Goal: Information Seeking & Learning: Learn about a topic

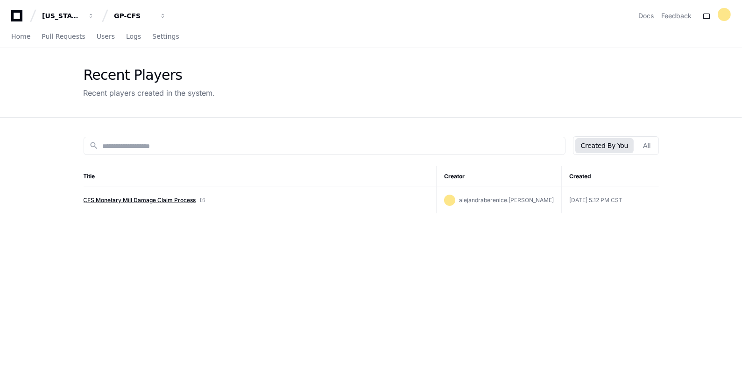
click at [123, 197] on link "CFS Monetary Mill Damage Claim Process" at bounding box center [140, 200] width 112 height 7
click at [45, 204] on app-recent-players "Recent Players Recent players created in the system. search Created By You All …" at bounding box center [371, 265] width 742 height 435
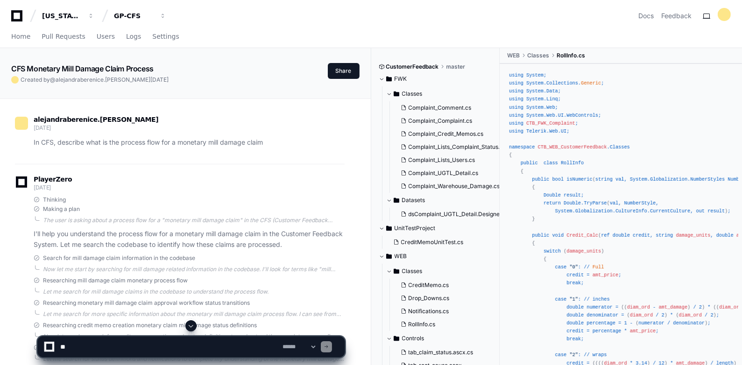
click at [105, 348] on textarea at bounding box center [169, 347] width 222 height 21
paste textarea "**********"
type textarea "**********"
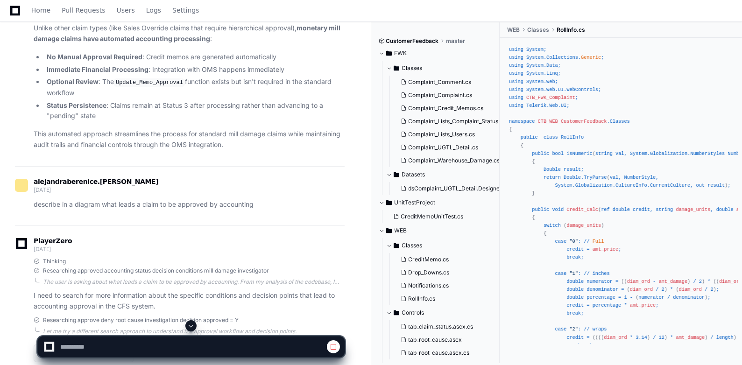
click at [192, 323] on span at bounding box center [190, 325] width 7 height 7
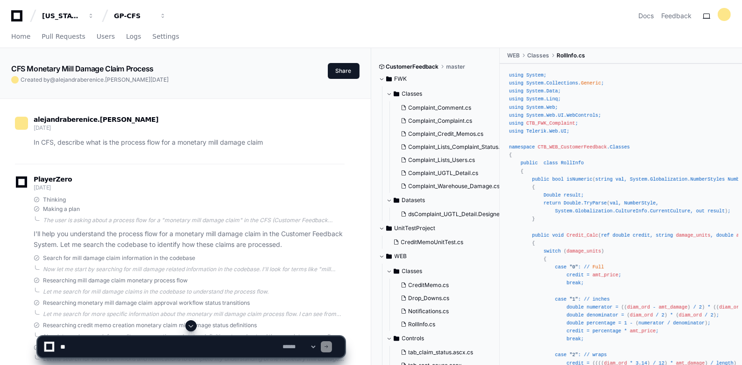
click at [190, 325] on span at bounding box center [190, 325] width 7 height 7
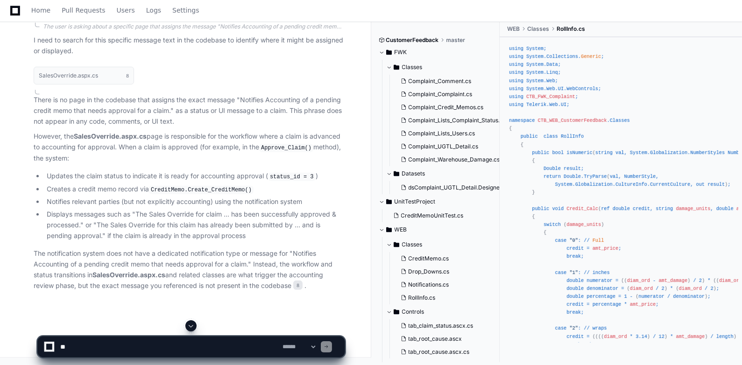
scroll to position [18613, 0]
click at [177, 190] on code "CreditMemo.Create_CreditMemo()" at bounding box center [201, 190] width 105 height 8
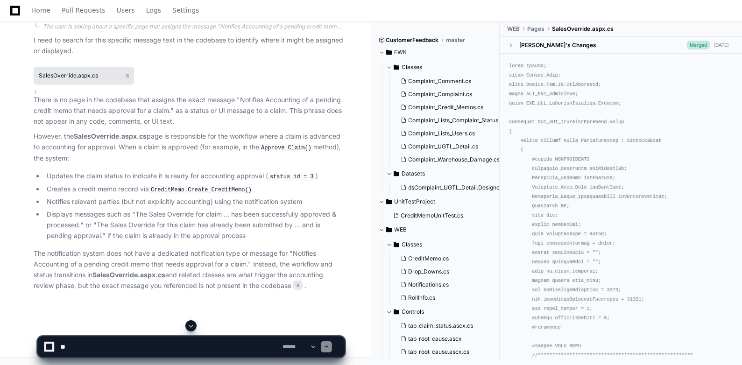
click at [87, 78] on h1 "SalesOverride.aspx.cs" at bounding box center [68, 76] width 59 height 6
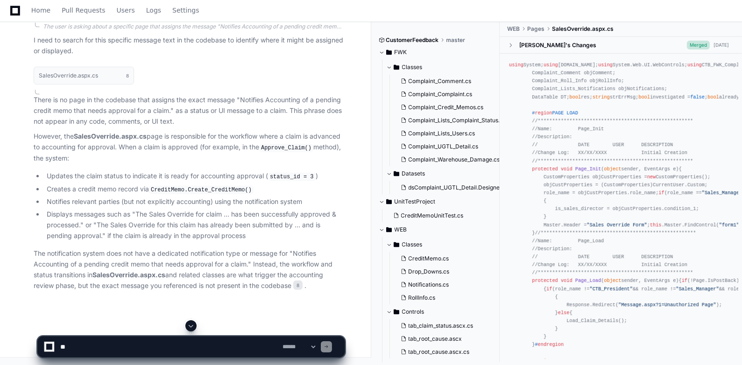
scroll to position [18508, 0]
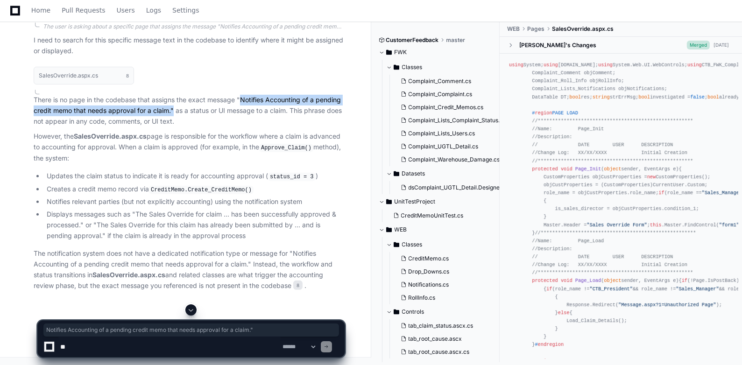
drag, startPoint x: 241, startPoint y: 205, endPoint x: 172, endPoint y: 216, distance: 70.0
click at [172, 126] on p "There is no page in the codebase that assigns the exact message "Notifies Accou…" at bounding box center [189, 111] width 311 height 32
copy p "Notifies Accounting of a pending credit memo that needs approval for a claim.""
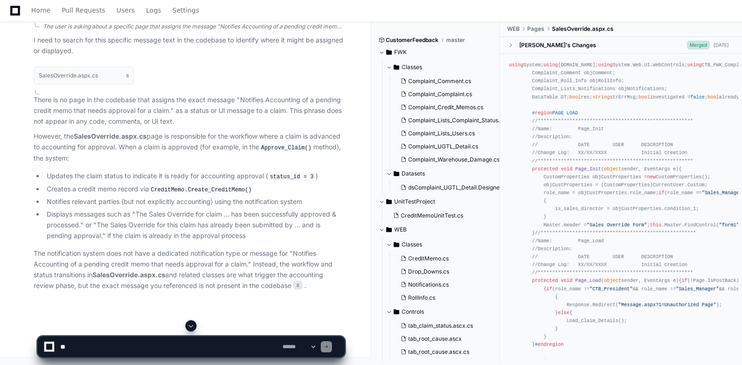
scroll to position [18536, 0]
click at [214, 194] on code "CreditMemo.Create_CreditMemo()" at bounding box center [201, 190] width 105 height 8
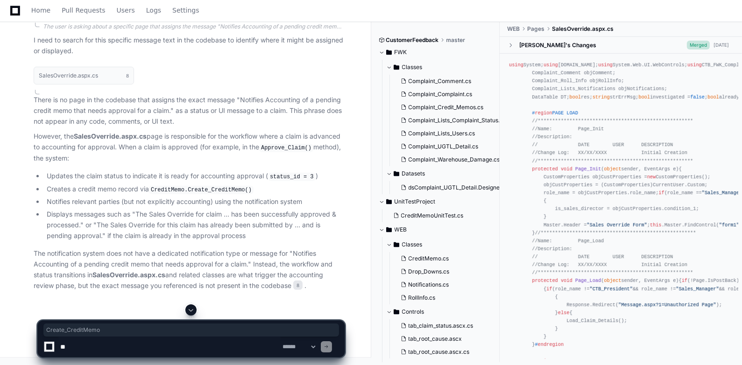
click at [120, 241] on ul "Updates the claim status to indicate it is ready for accounting approval ( stat…" at bounding box center [189, 206] width 311 height 70
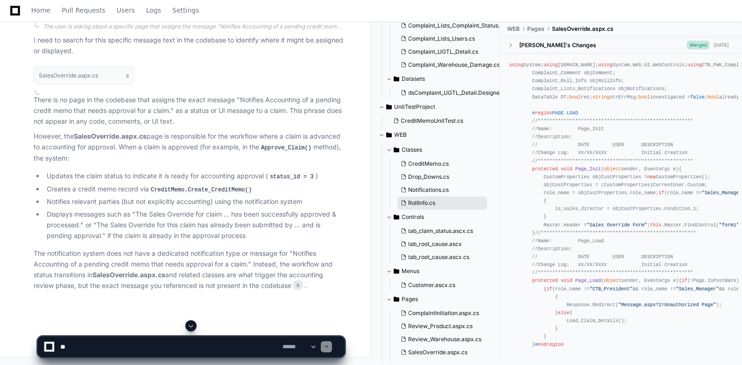
scroll to position [94, 0]
click at [428, 162] on span "CreditMemo.cs" at bounding box center [428, 164] width 41 height 7
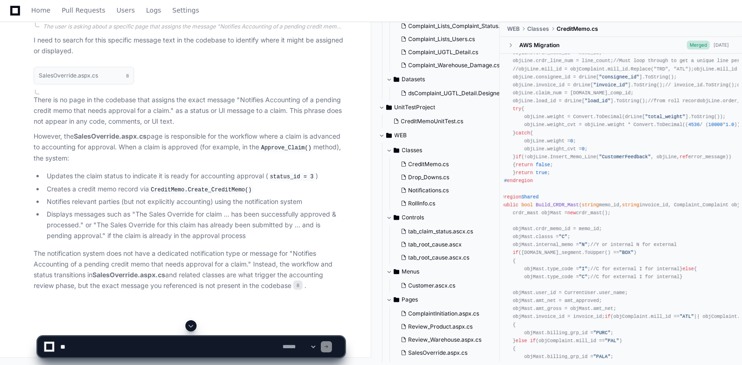
scroll to position [18564, 0]
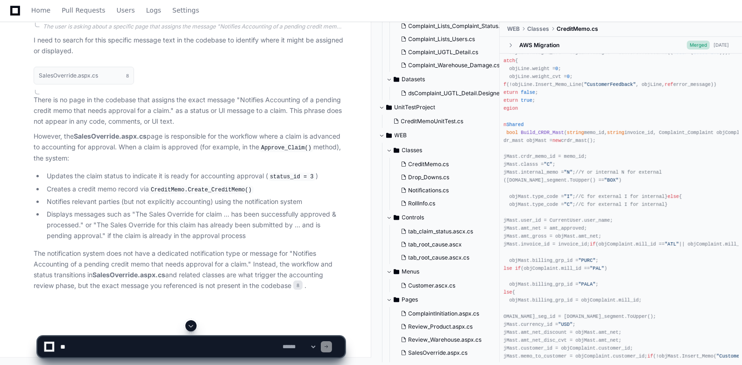
scroll to position [0, 48]
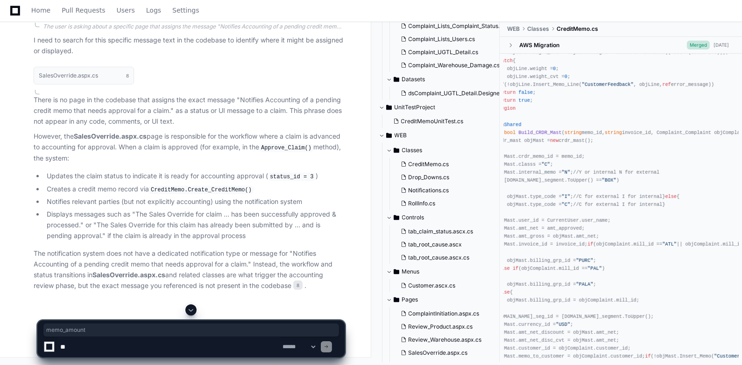
drag, startPoint x: 625, startPoint y: 207, endPoint x: 653, endPoint y: 204, distance: 28.6
click at [105, 348] on textarea at bounding box center [169, 347] width 222 height 21
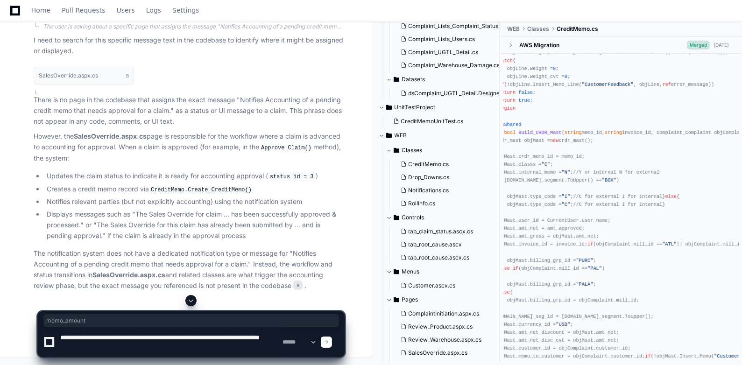
paste textarea "**********"
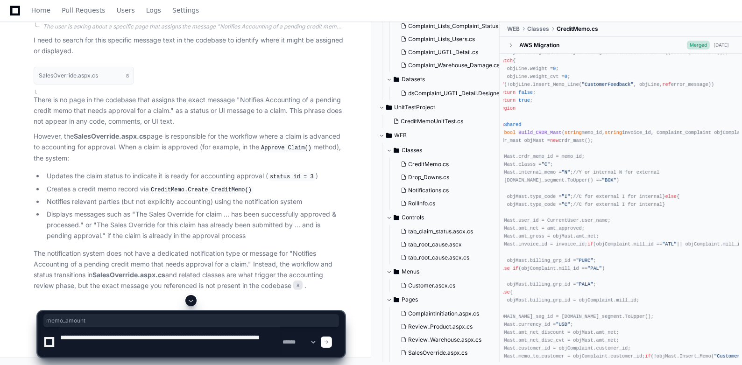
drag, startPoint x: 624, startPoint y: 206, endPoint x: 654, endPoint y: 206, distance: 30.3
copy span "memo_amount"
click at [126, 346] on textarea at bounding box center [169, 342] width 222 height 30
paste textarea "**********"
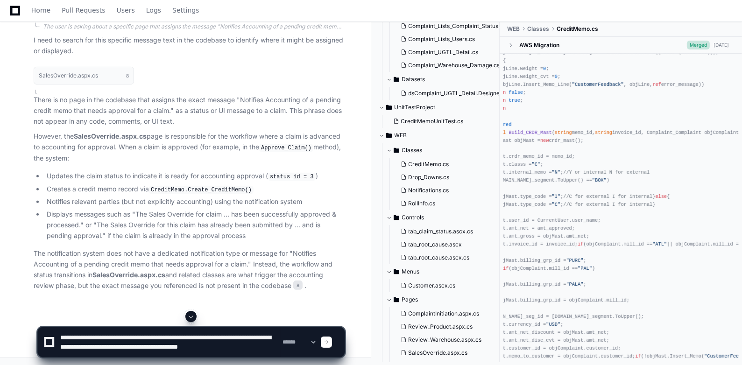
scroll to position [3, 0]
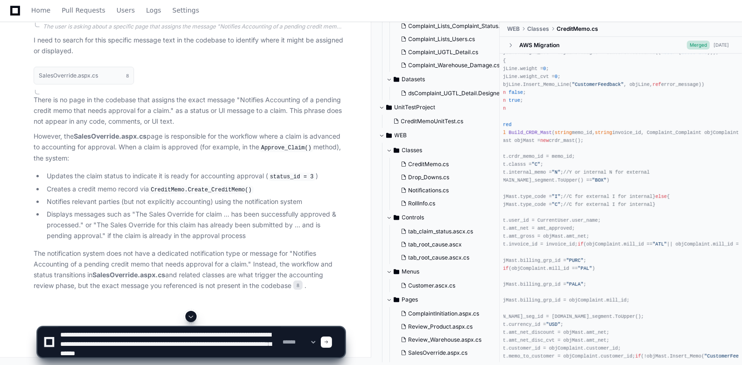
type textarea "**********"
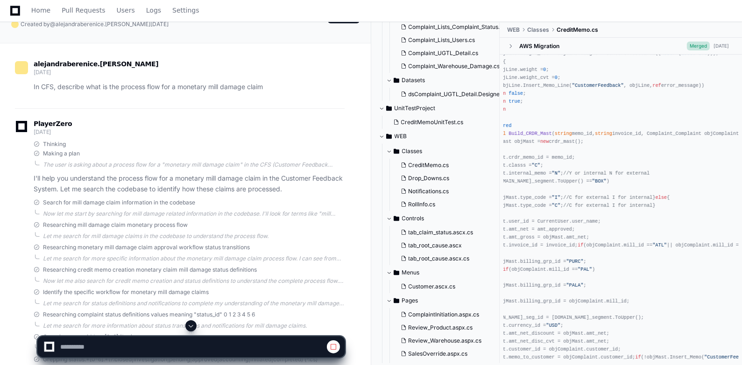
scroll to position [56, 0]
click at [35, 232] on span at bounding box center [37, 234] width 7 height 7
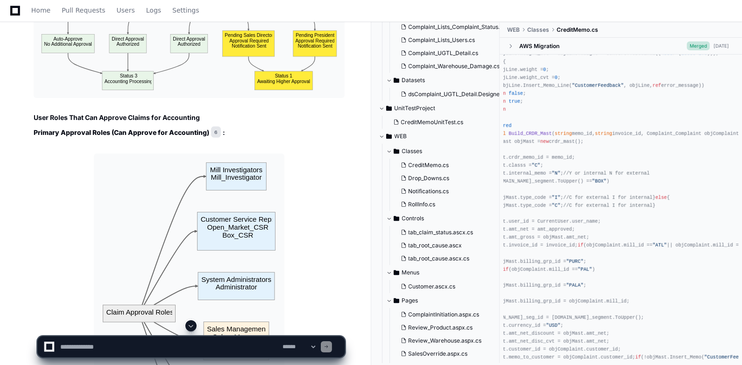
click at [192, 323] on span at bounding box center [190, 325] width 7 height 7
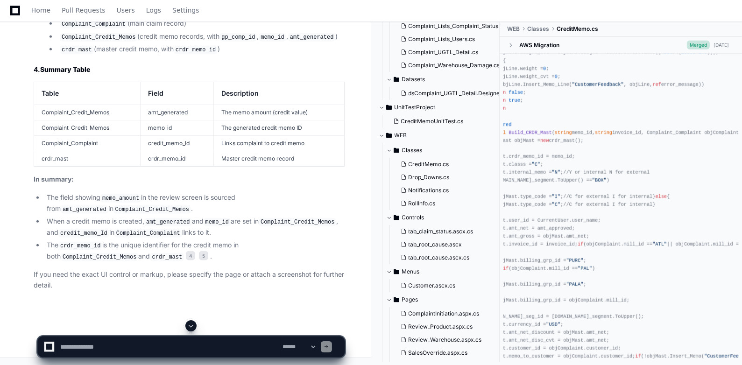
scroll to position [19418, 0]
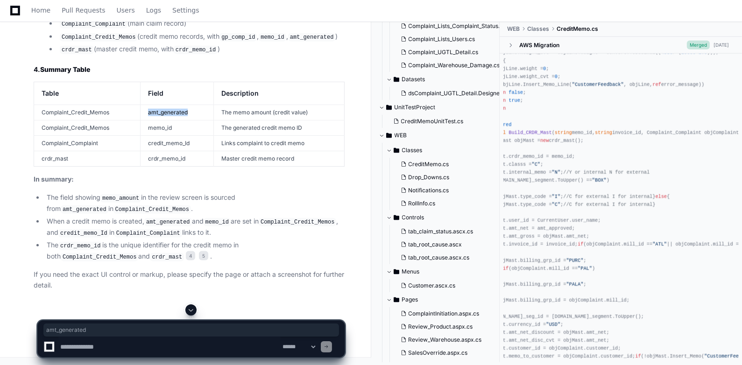
drag, startPoint x: 187, startPoint y: 151, endPoint x: 148, endPoint y: 152, distance: 38.8
click at [148, 120] on td "amt_generated" at bounding box center [177, 112] width 73 height 15
copy td "amt_generated"
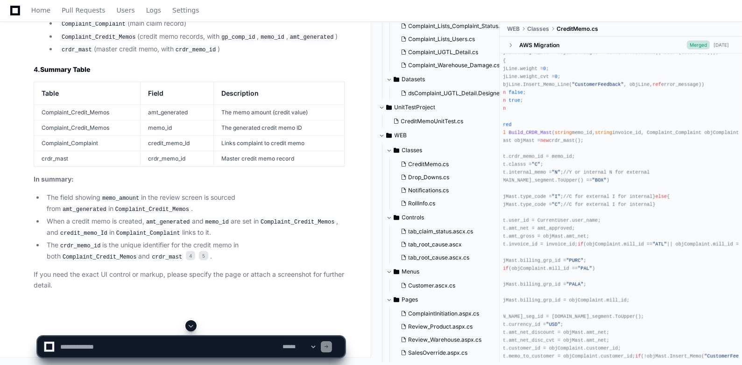
click at [171, 151] on td "credit_memo_Id" at bounding box center [177, 143] width 73 height 15
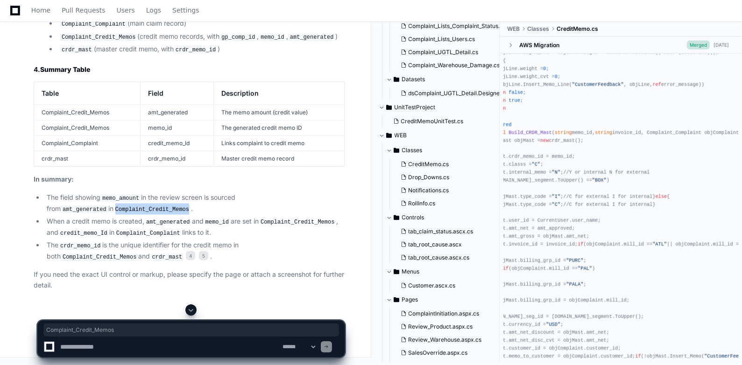
drag, startPoint x: 45, startPoint y: 246, endPoint x: 116, endPoint y: 245, distance: 71.0
click at [116, 214] on li "The field showing memo_amount in the review screen is sourced from amt_generate…" at bounding box center [194, 203] width 301 height 22
copy code "Complaint_Credit_Memos"
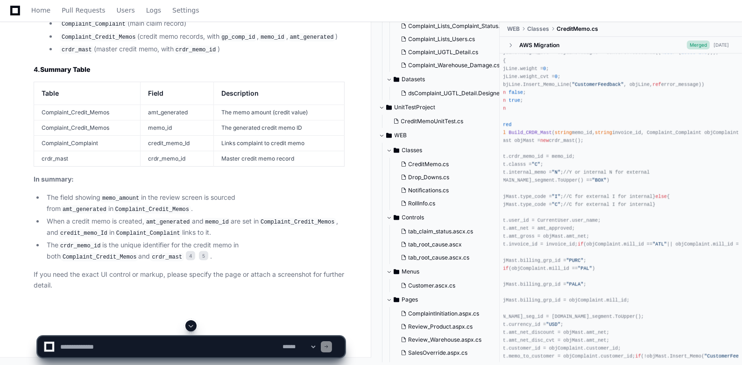
click at [91, 120] on td "Complaint_Credit_Memos" at bounding box center [87, 112] width 106 height 15
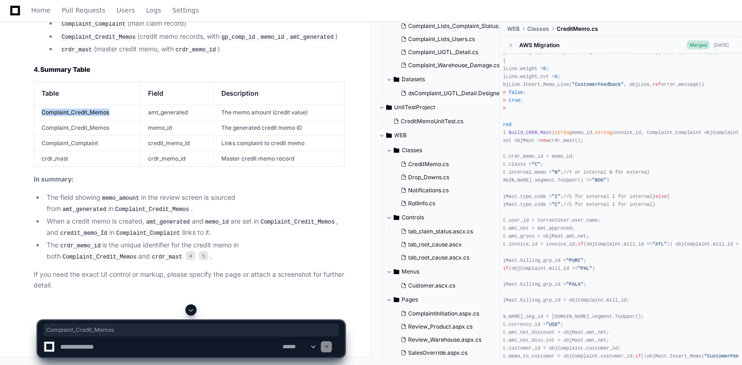
copy td "Complaint_Credit_Memos"
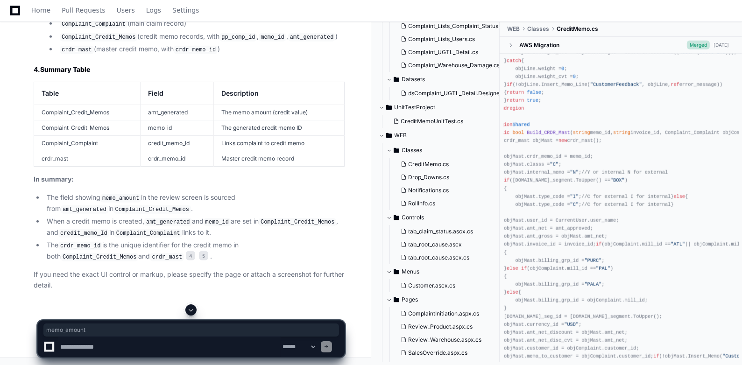
copy span "memo_amount"
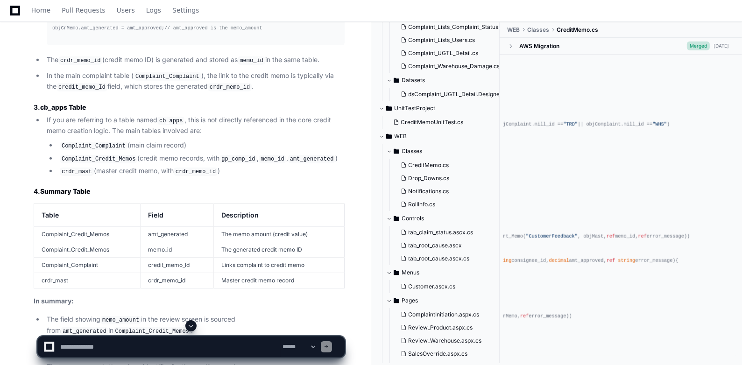
scroll to position [18903, 0]
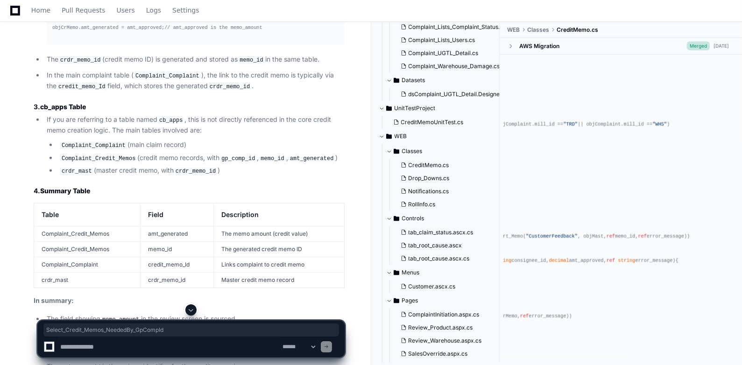
drag, startPoint x: 163, startPoint y: 236, endPoint x: 222, endPoint y: 239, distance: 59.3
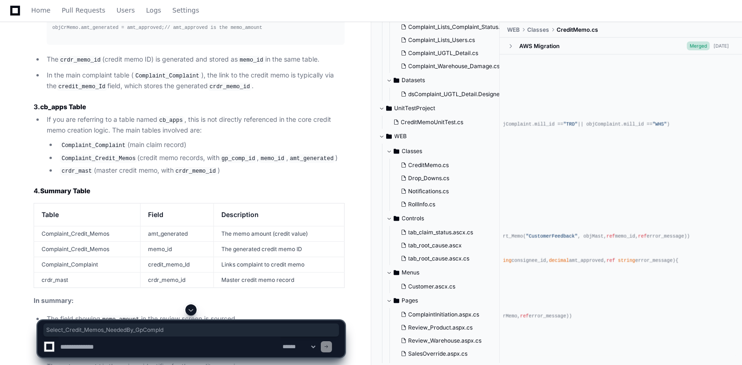
drag, startPoint x: 257, startPoint y: 233, endPoint x: 142, endPoint y: 239, distance: 115.0
copy code "Select_Credit_Memos_NeededBy_GpCompId"
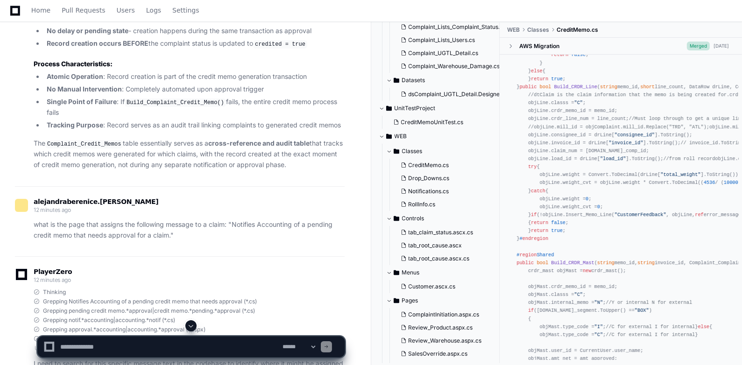
scroll to position [17892, 0]
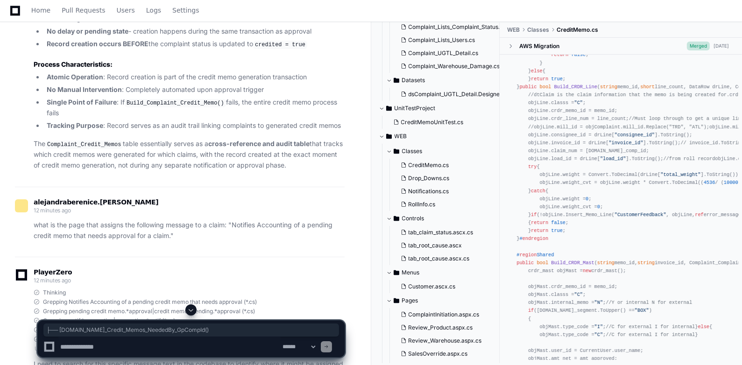
drag, startPoint x: 201, startPoint y: 230, endPoint x: 50, endPoint y: 230, distance: 151.2
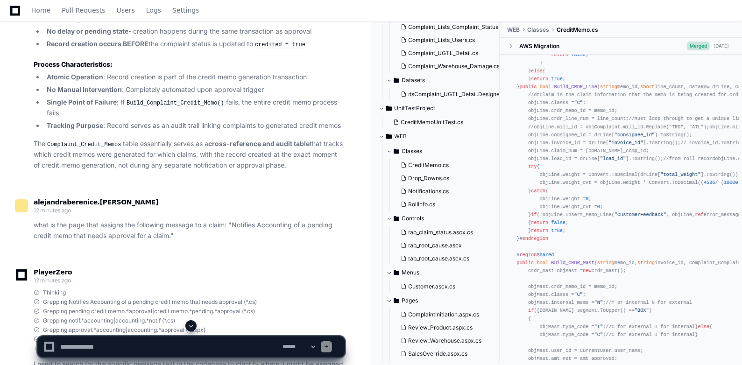
drag, startPoint x: 164, startPoint y: 227, endPoint x: 191, endPoint y: 229, distance: 27.2
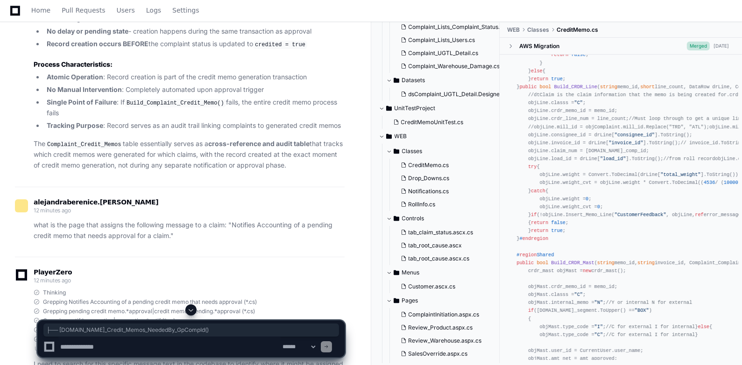
drag, startPoint x: 191, startPoint y: 229, endPoint x: 51, endPoint y: 235, distance: 140.2
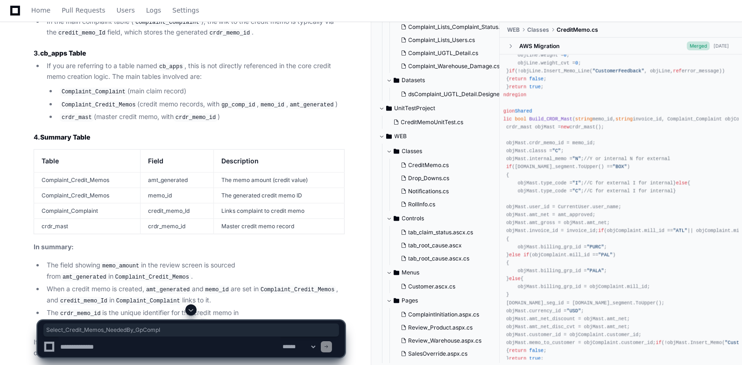
scroll to position [1201, 0]
